Goal: Navigation & Orientation: Understand site structure

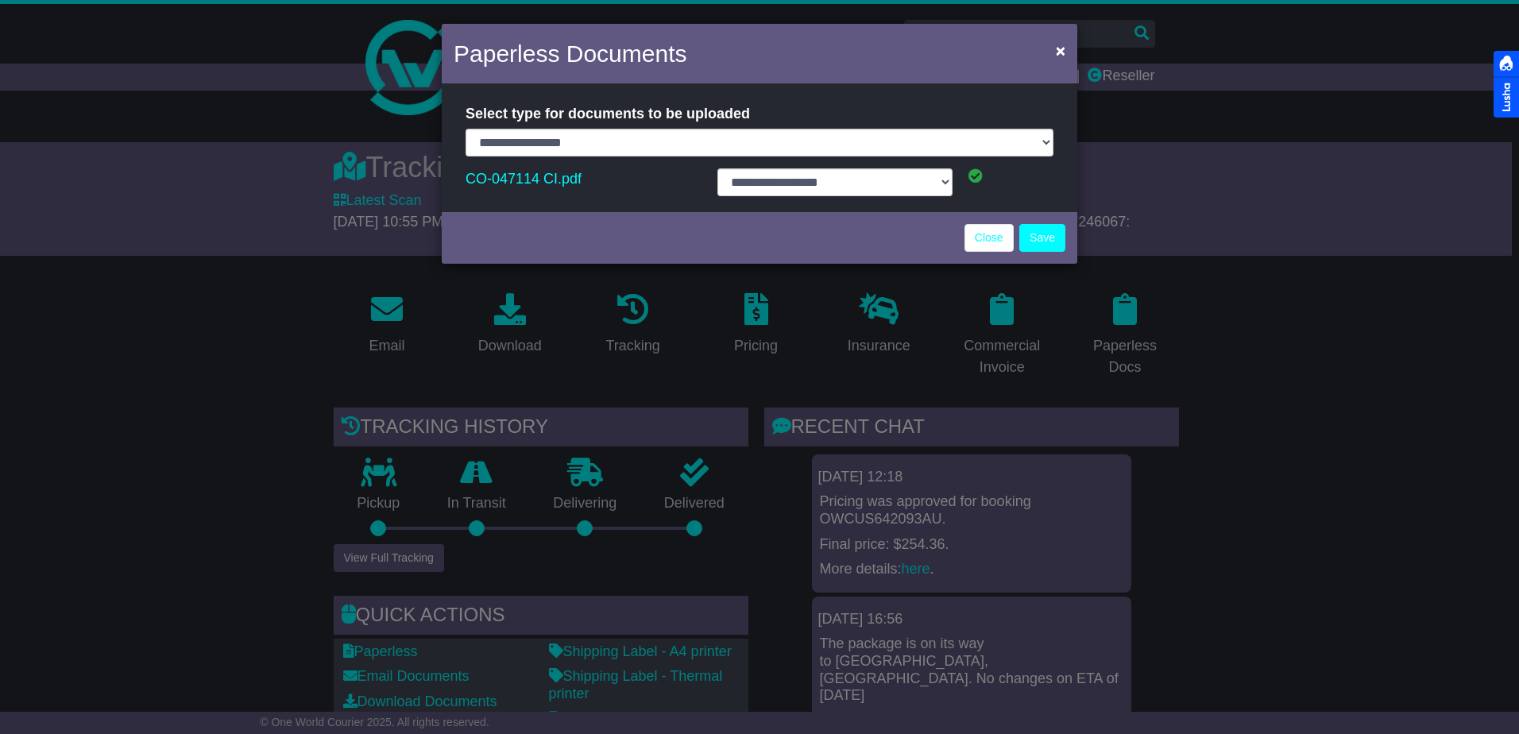
select select "**********"
click at [979, 230] on link "Close" at bounding box center [988, 238] width 49 height 28
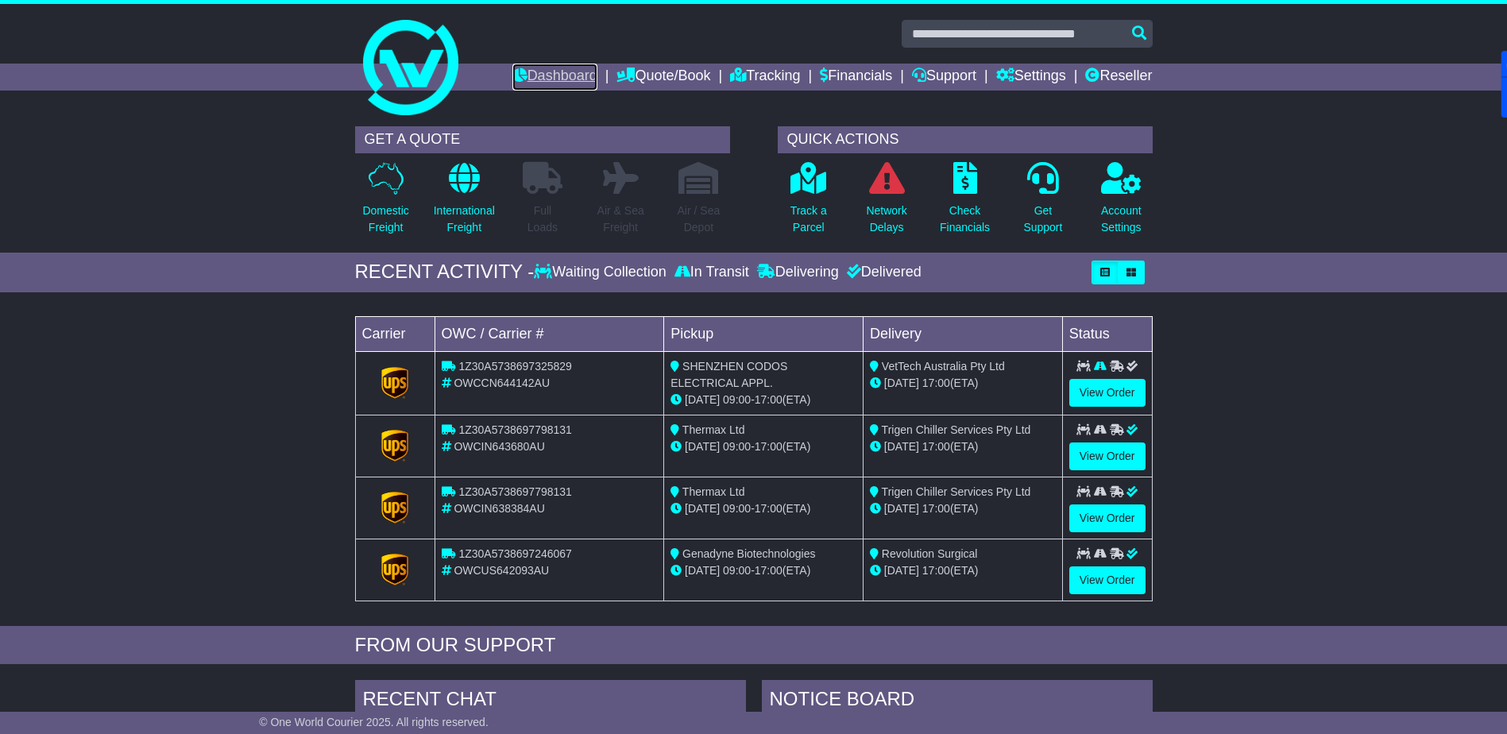
click at [535, 72] on link "Dashboard" at bounding box center [554, 77] width 85 height 27
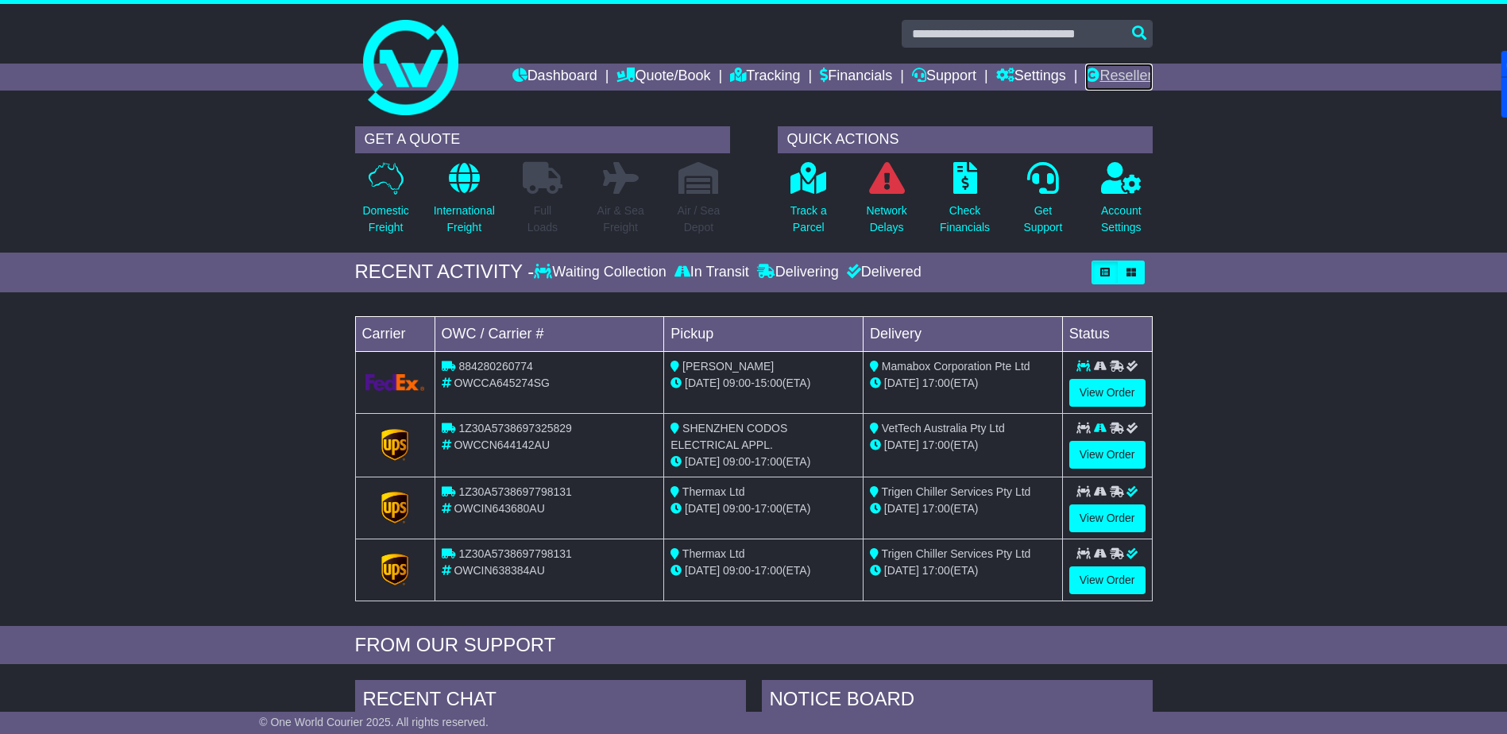
click at [1102, 67] on link "Reseller" at bounding box center [1118, 77] width 67 height 27
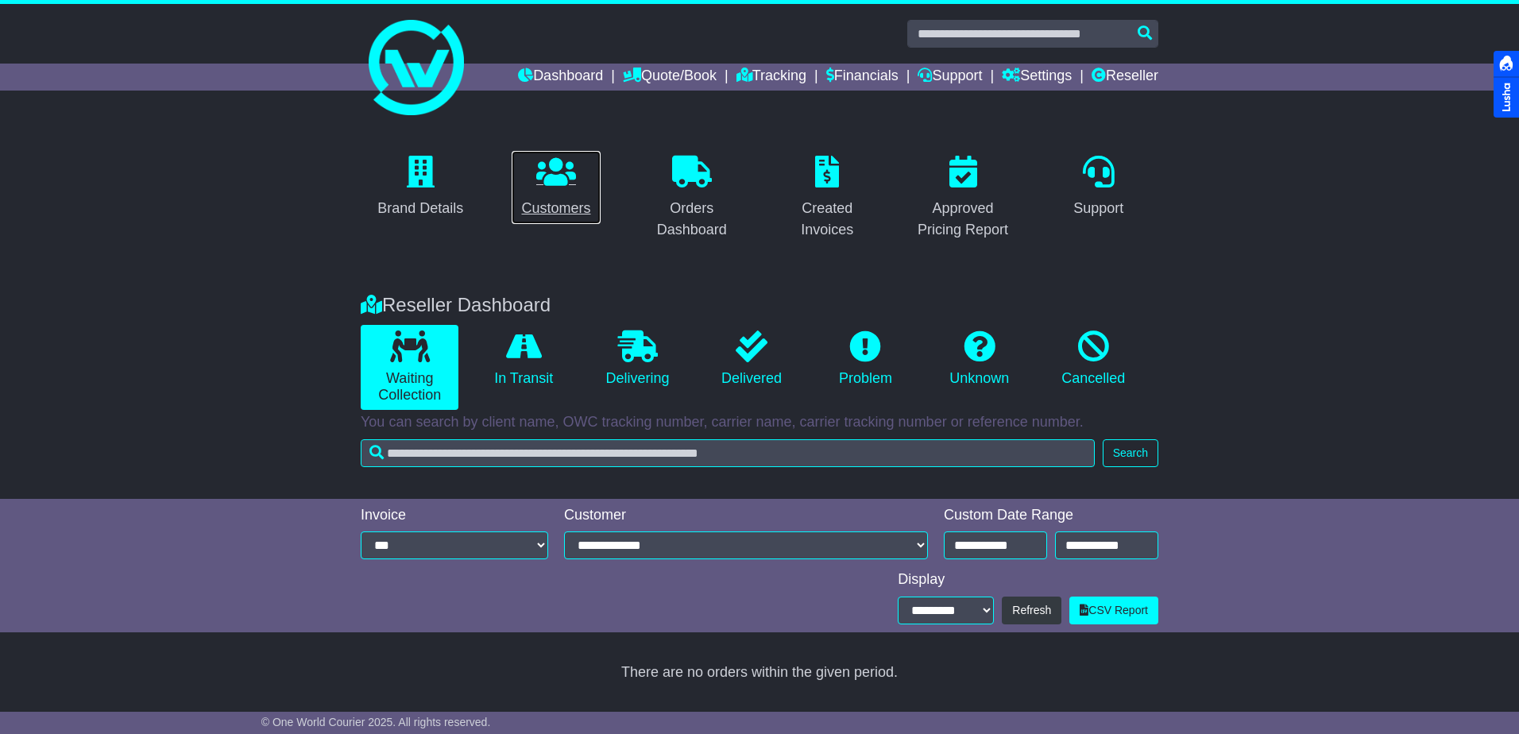
click at [555, 182] on icon at bounding box center [556, 172] width 40 height 32
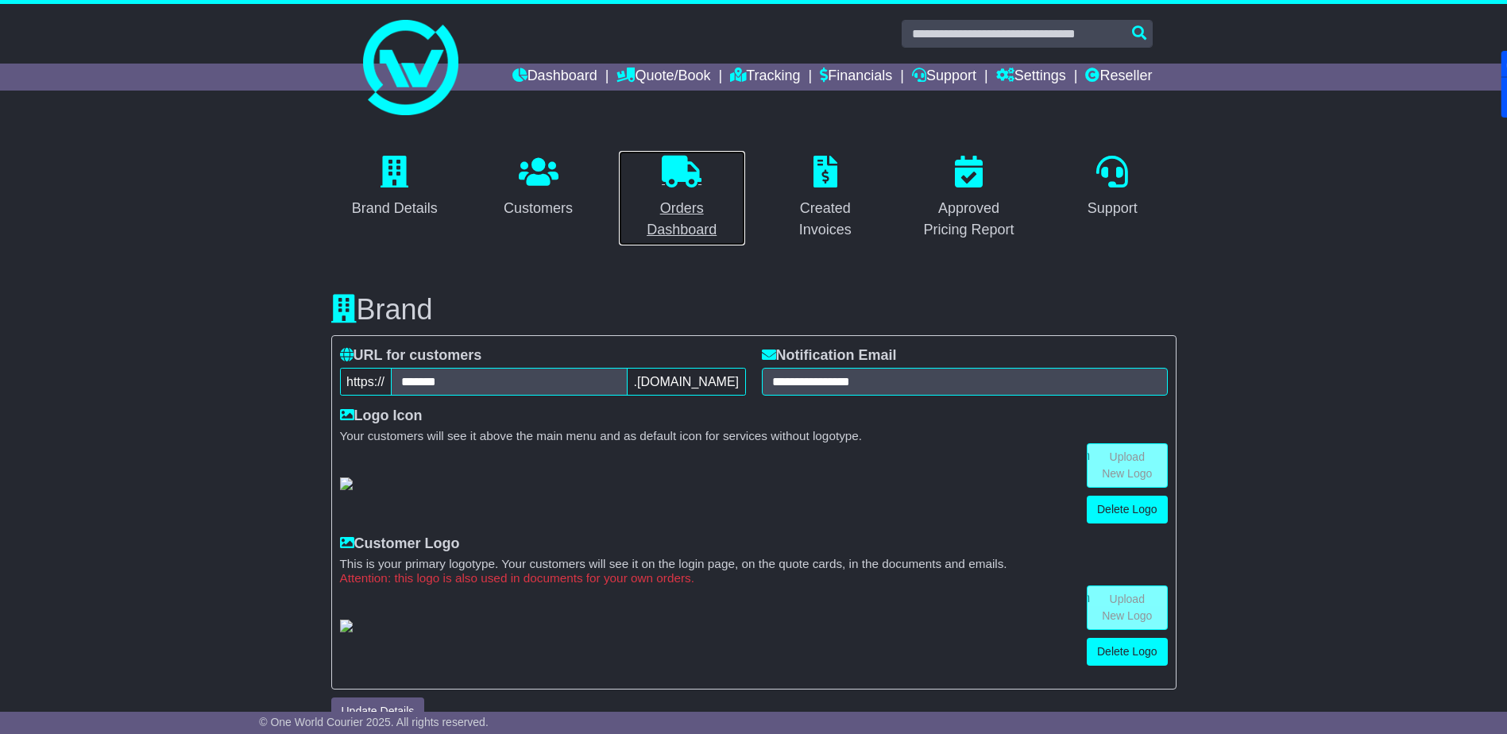
click at [670, 190] on link "Orders Dashboard" at bounding box center [682, 198] width 128 height 96
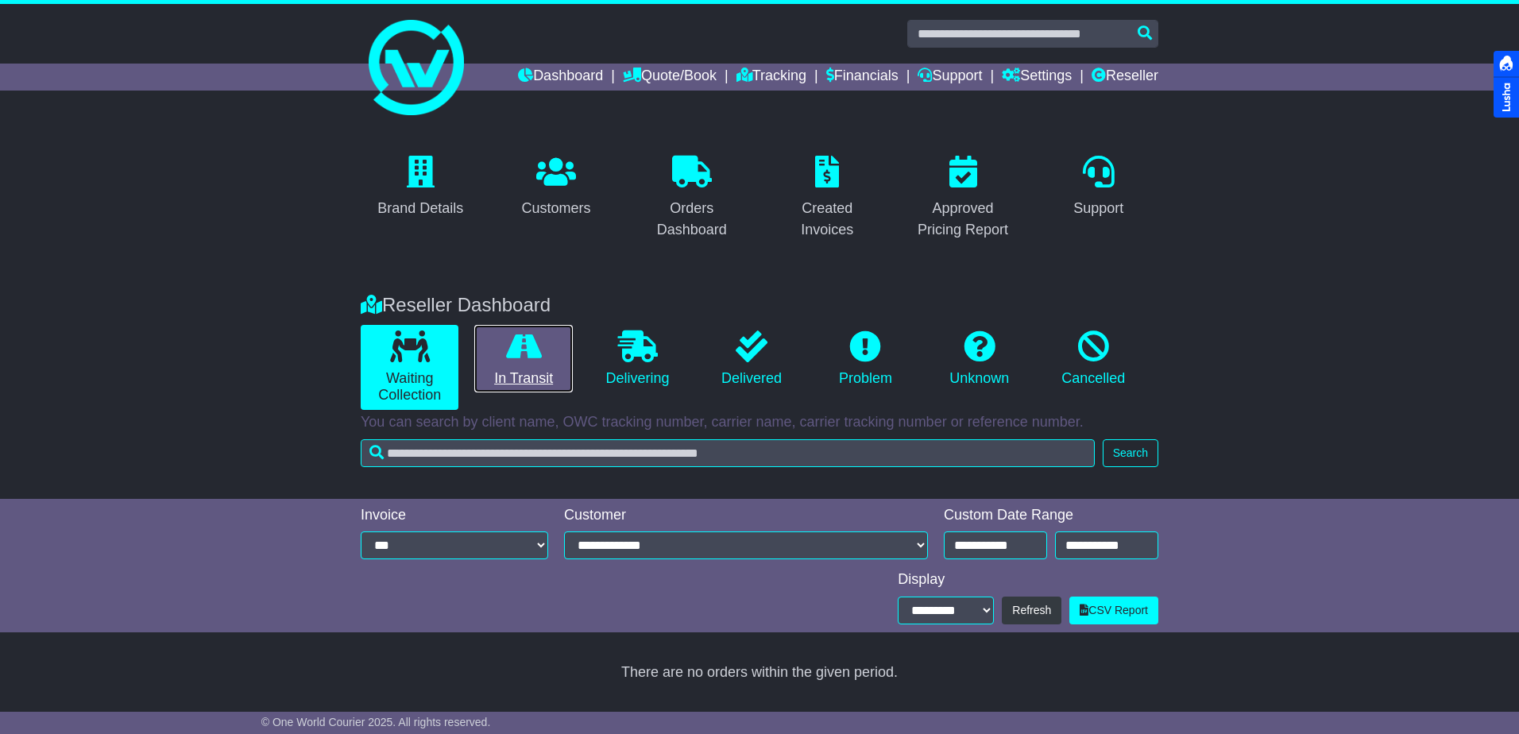
click at [530, 340] on icon at bounding box center [524, 346] width 36 height 32
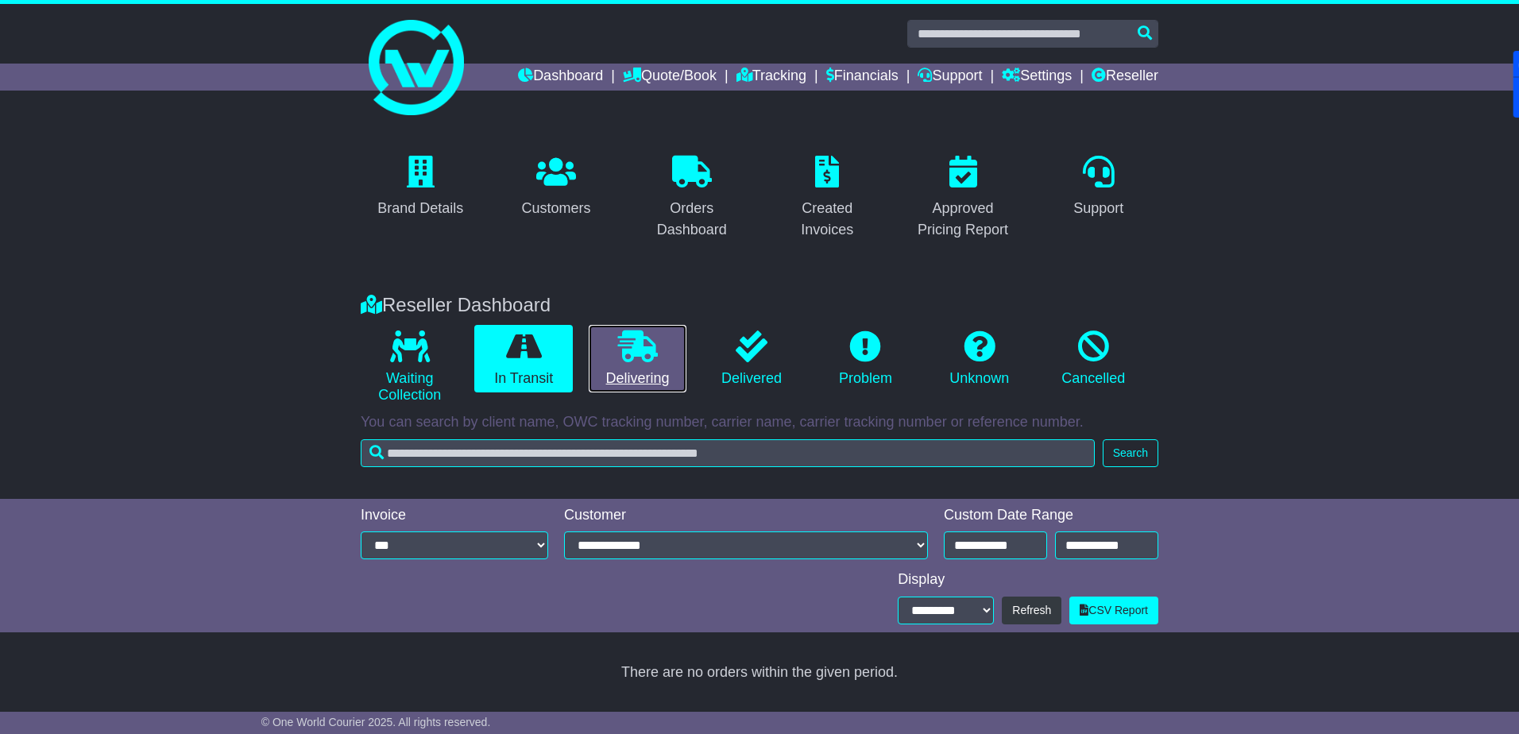
click at [646, 357] on icon at bounding box center [638, 346] width 40 height 32
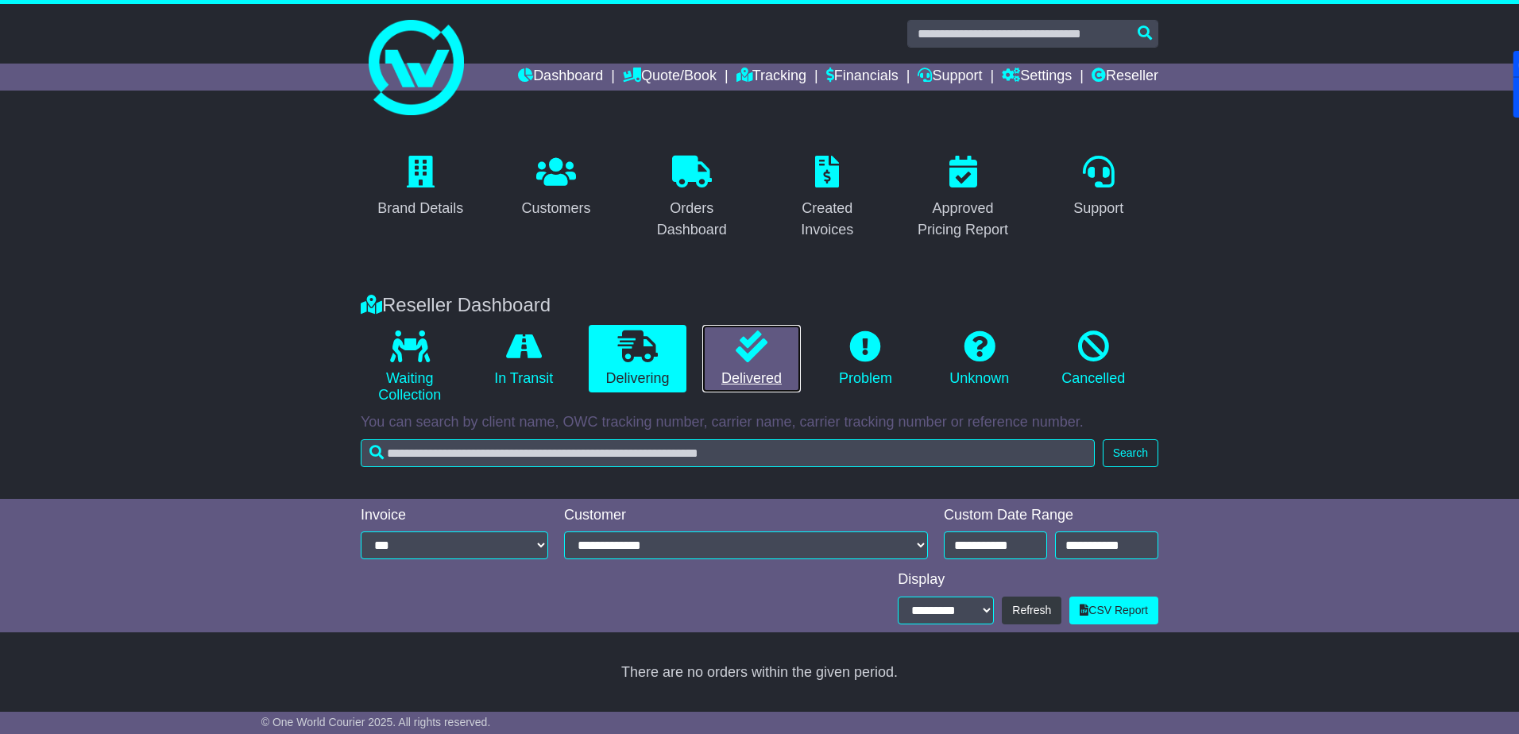
click at [744, 360] on icon at bounding box center [751, 346] width 32 height 32
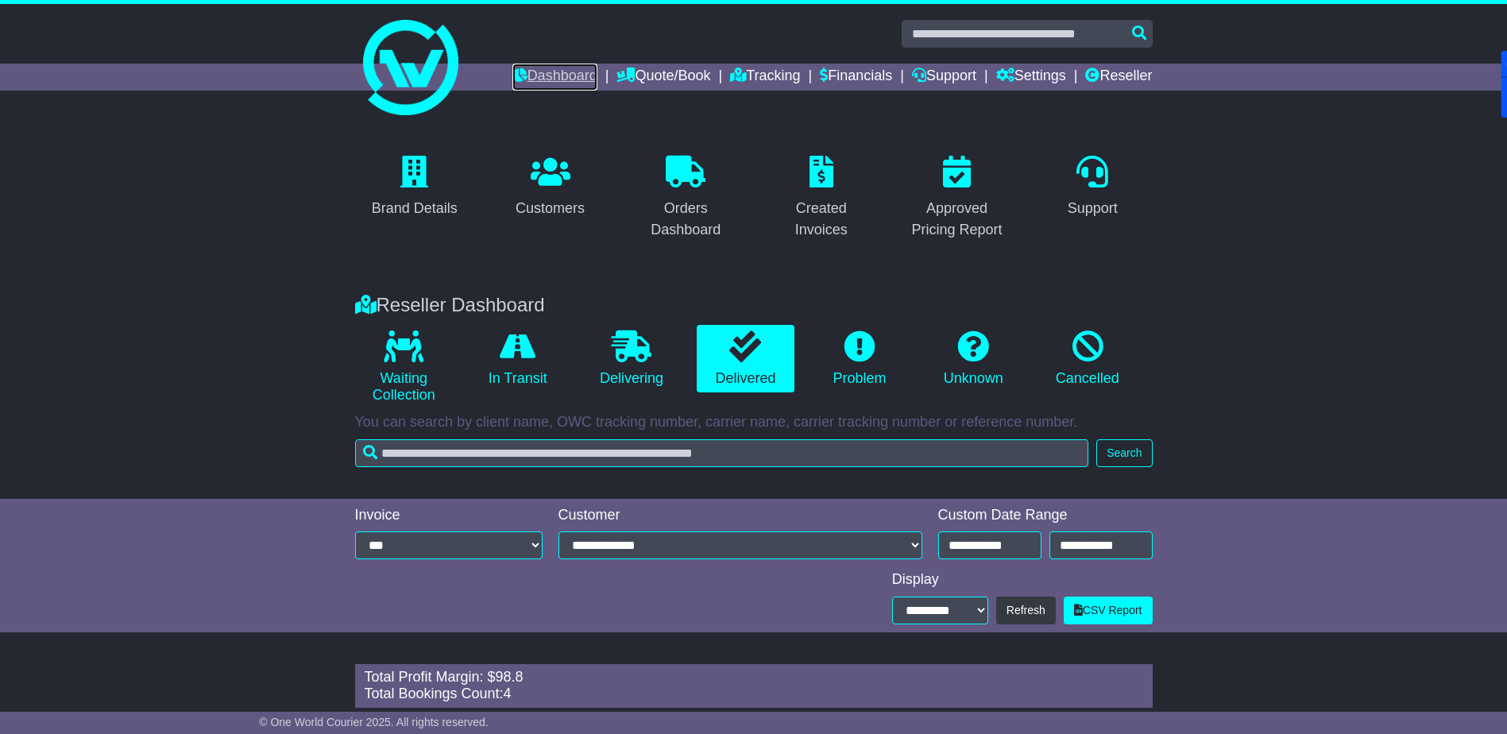
click at [561, 80] on link "Dashboard" at bounding box center [554, 77] width 85 height 27
